Goal: Navigation & Orientation: Understand site structure

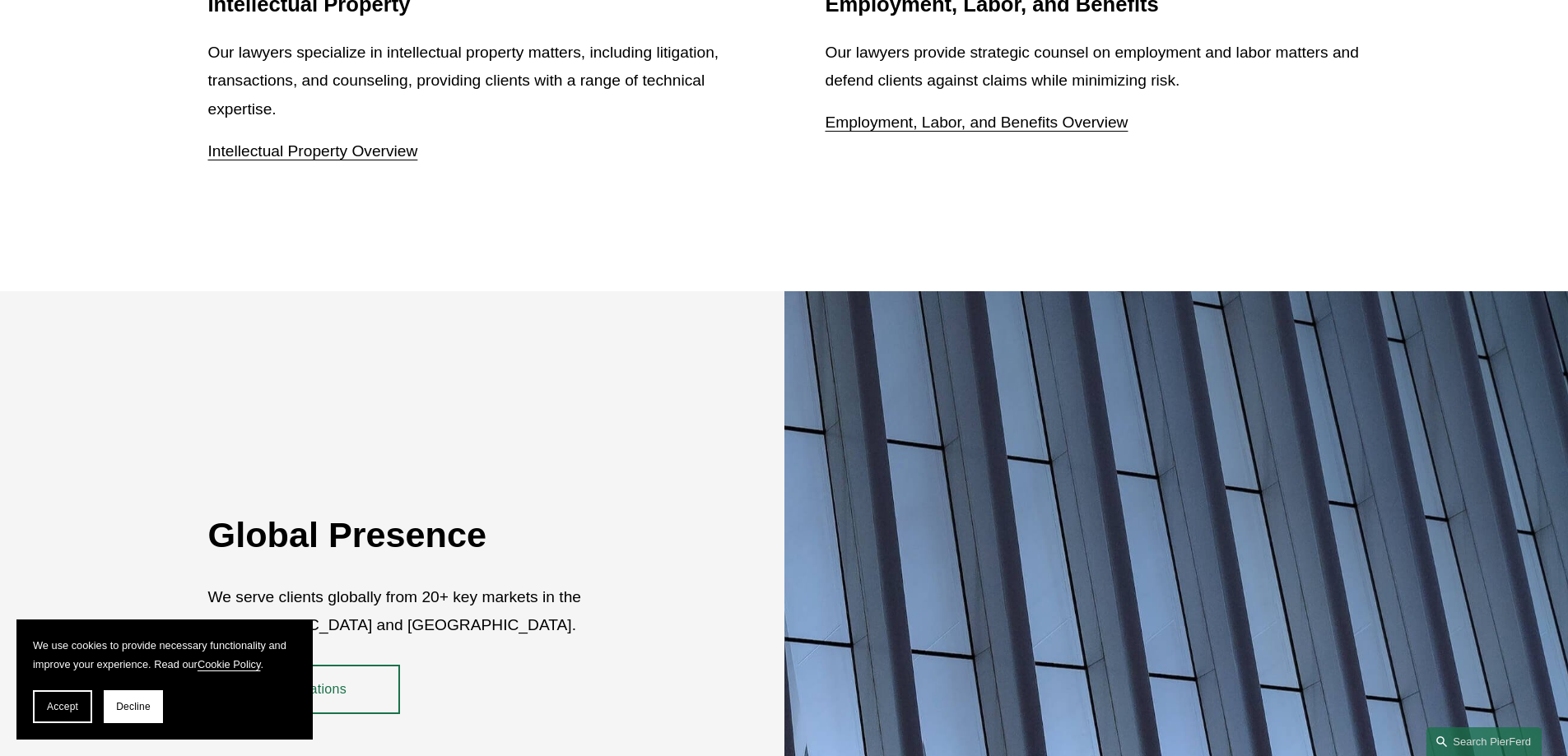
scroll to position [3013, 0]
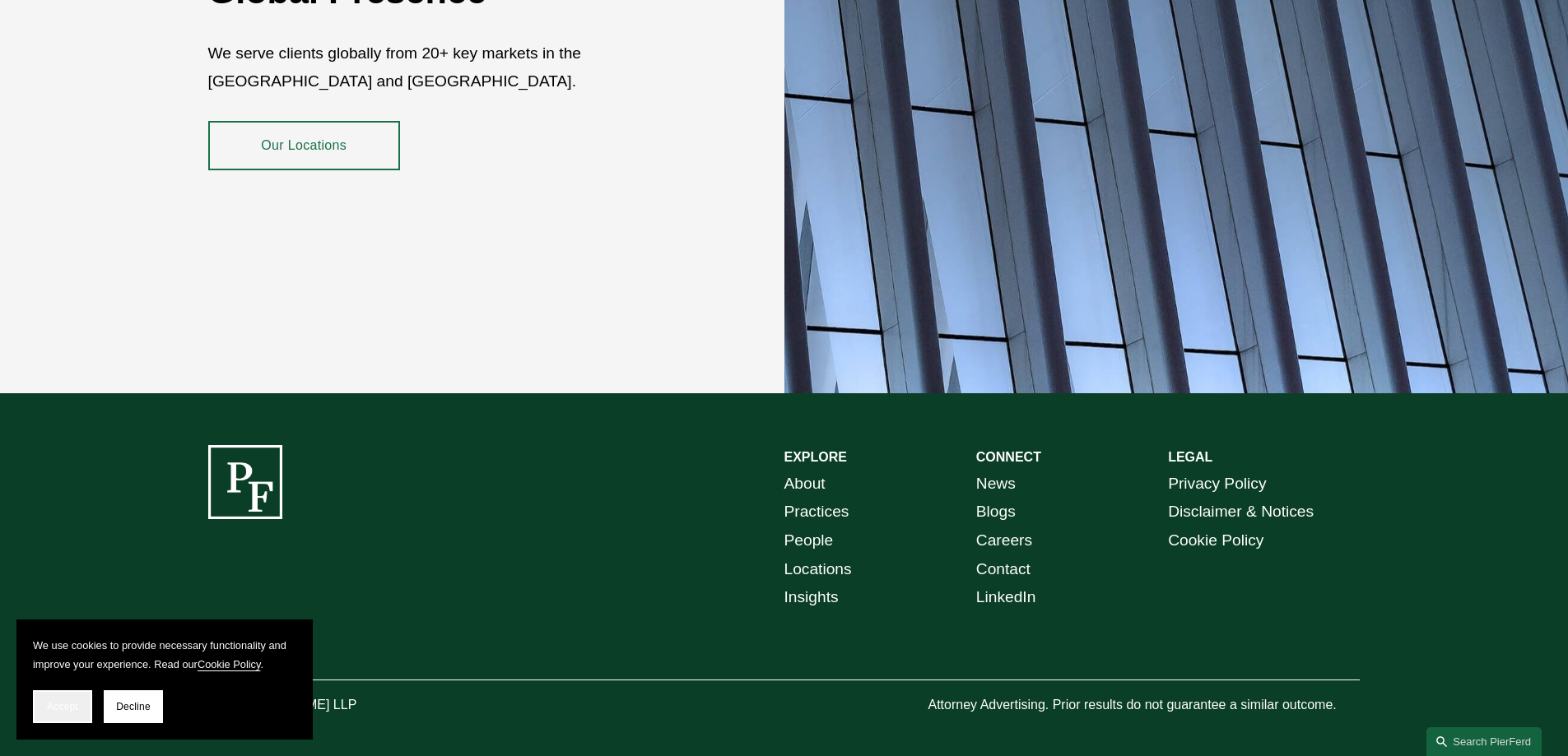
click at [48, 696] on span "Accept" at bounding box center [62, 707] width 32 height 11
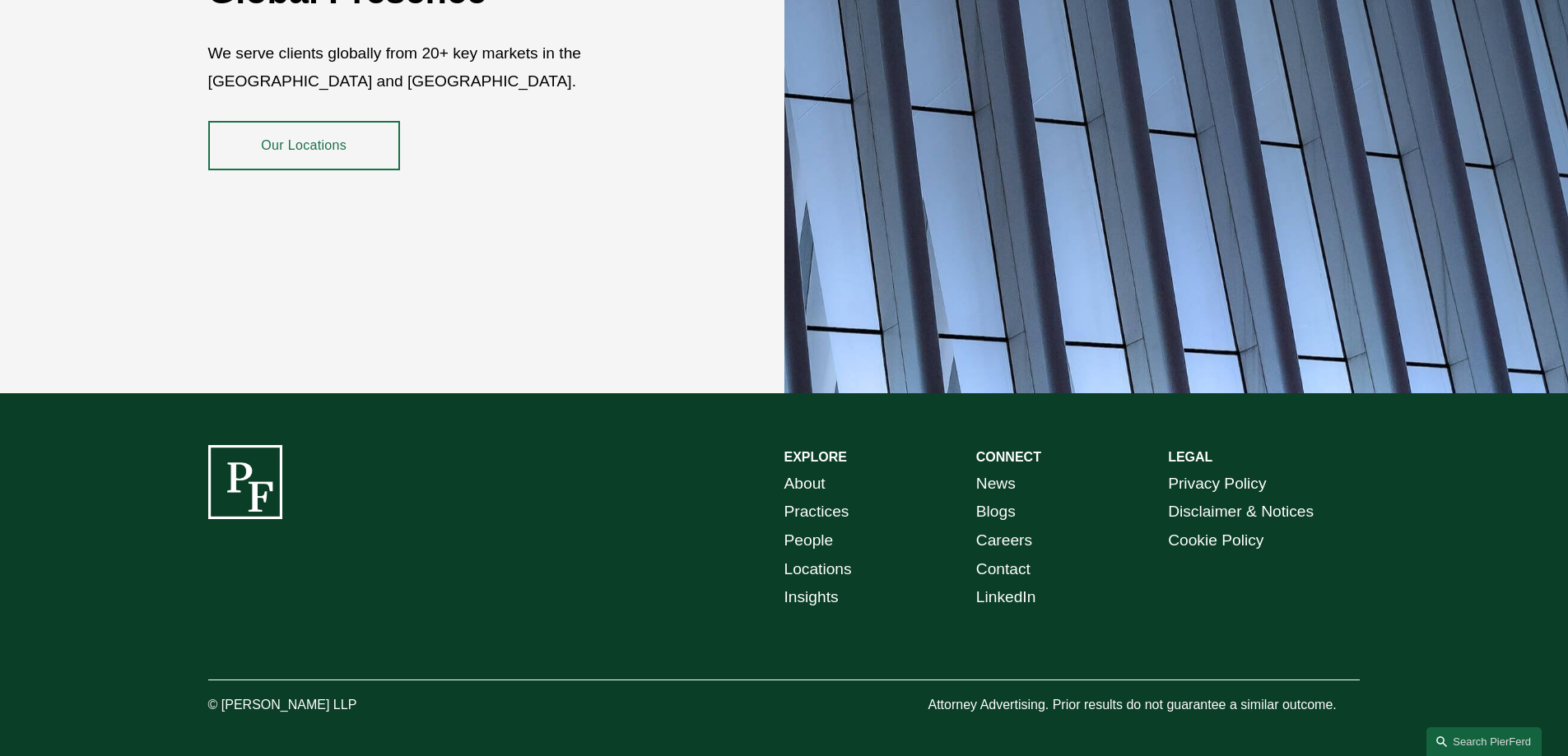
click at [796, 477] on link "About" at bounding box center [805, 484] width 41 height 29
click at [822, 556] on link "Locations" at bounding box center [818, 570] width 68 height 29
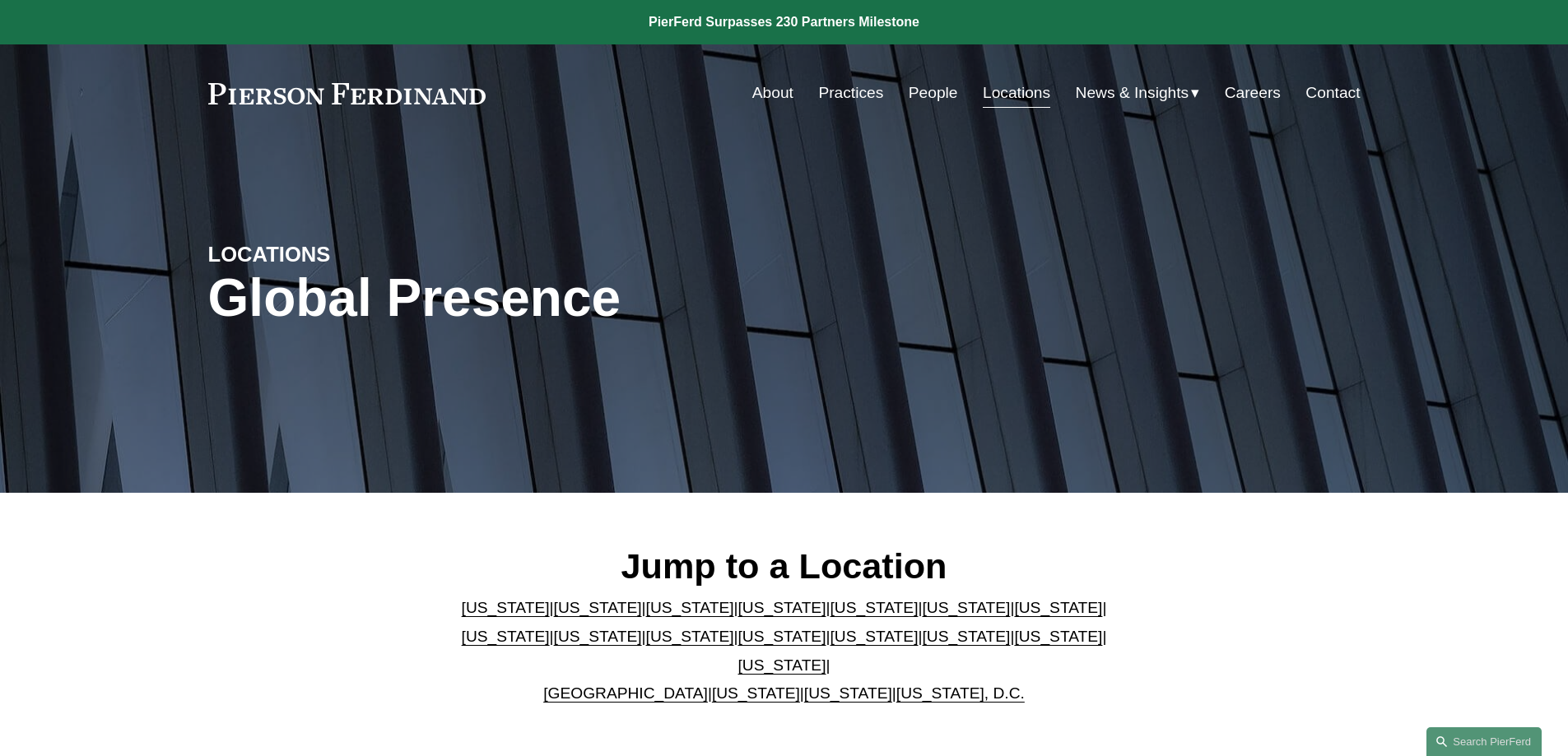
click at [909, 89] on link "People" at bounding box center [934, 93] width 50 height 32
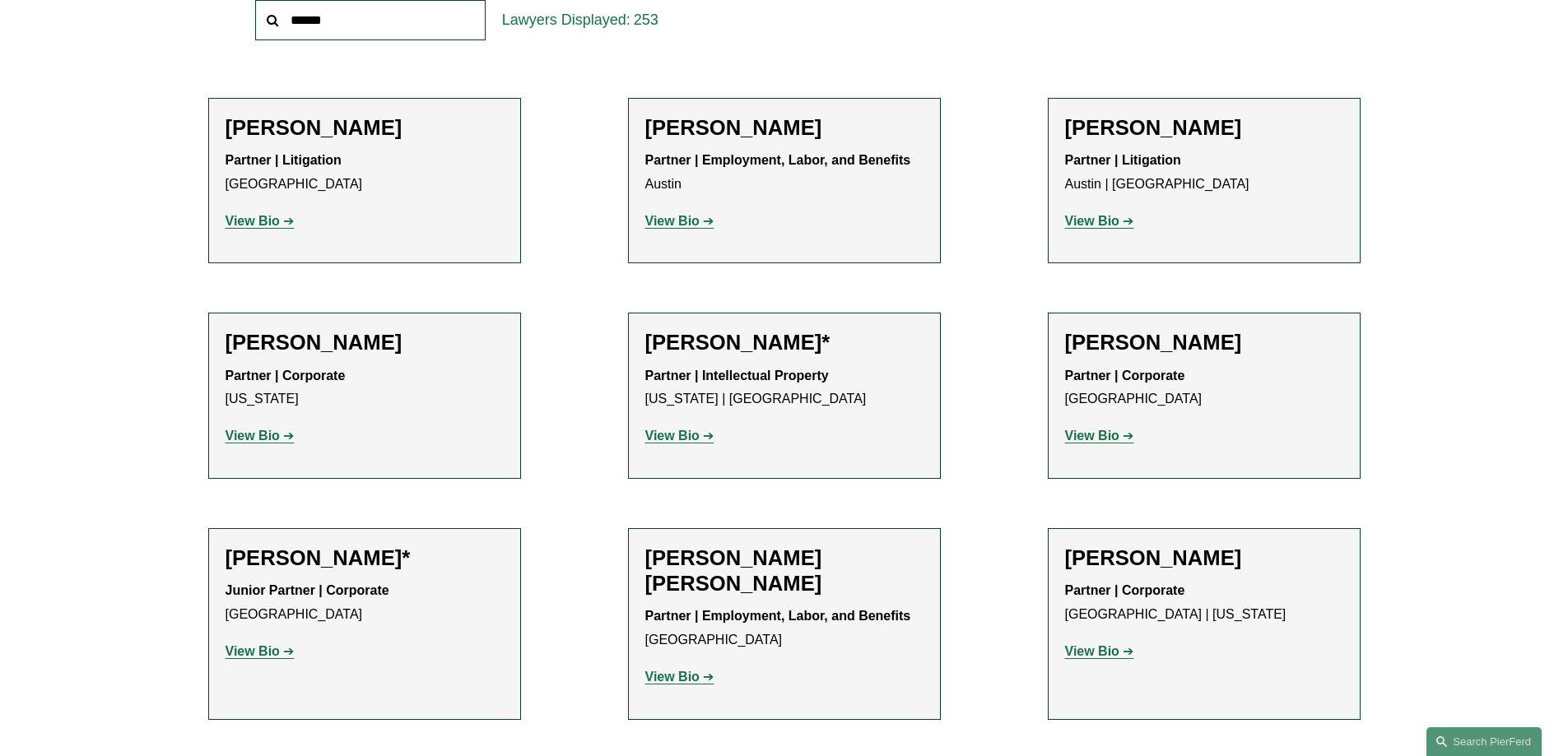
scroll to position [555, 0]
